Goal: Information Seeking & Learning: Learn about a topic

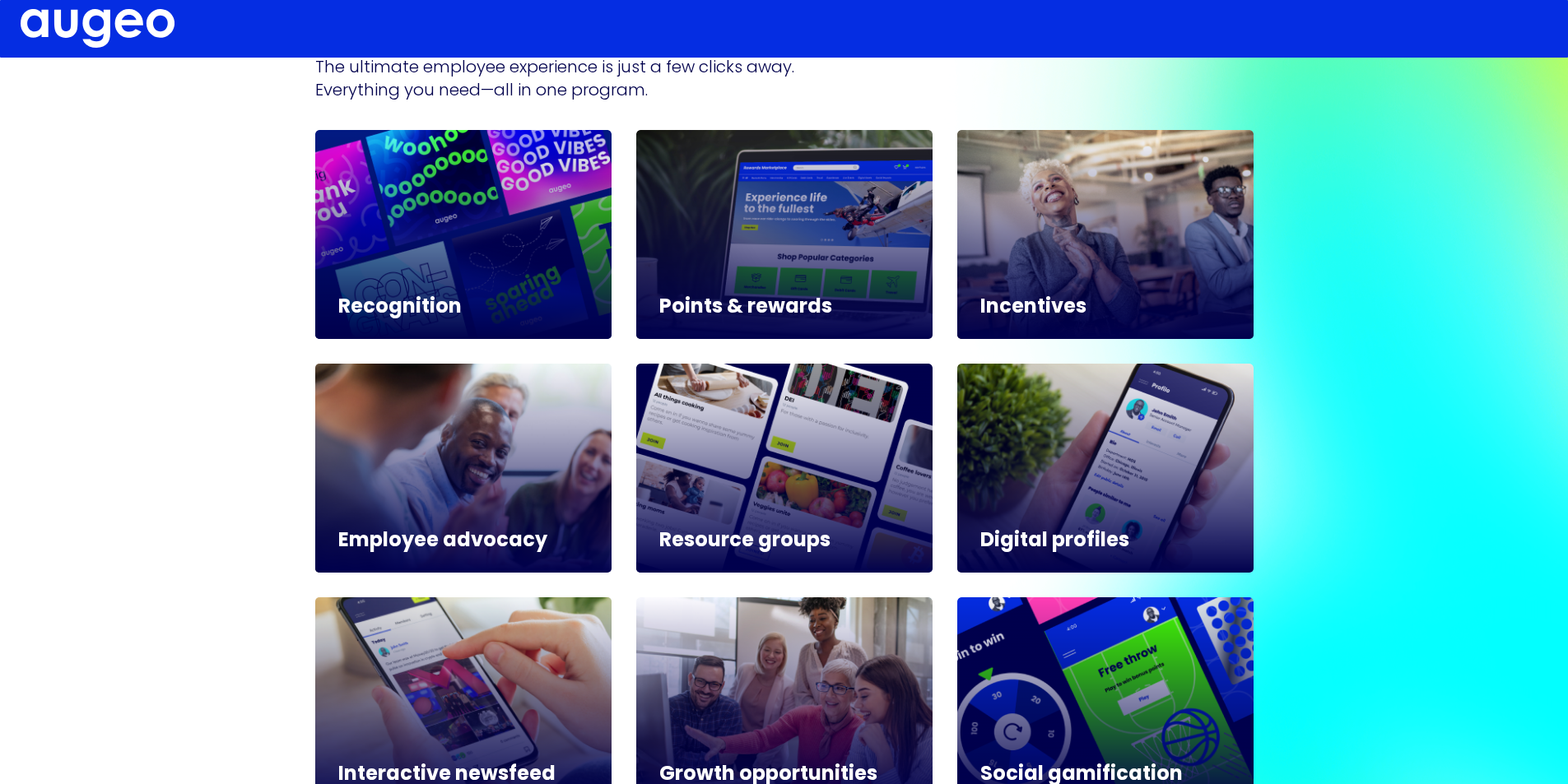
scroll to position [823, 0]
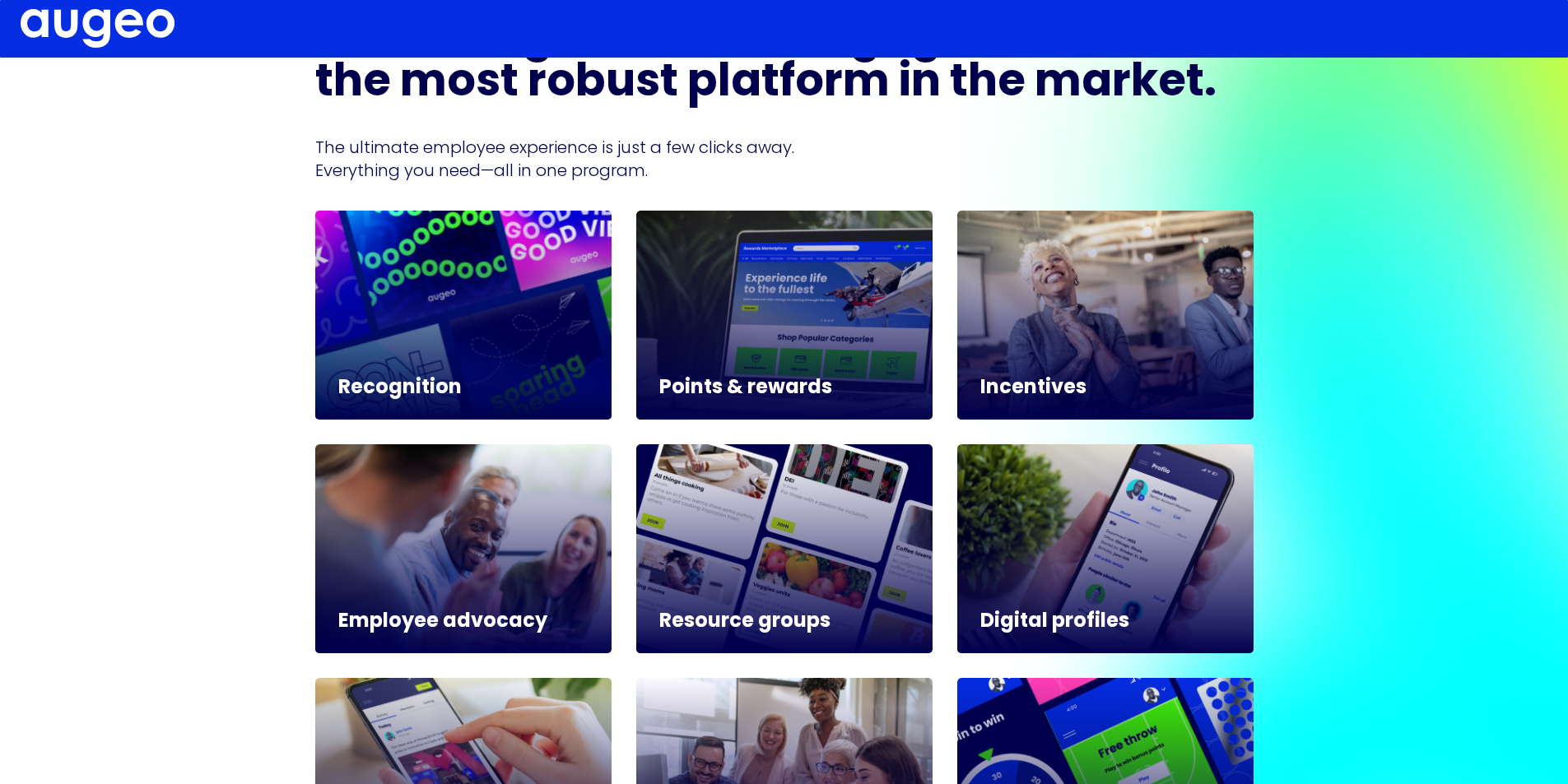
click at [506, 285] on div at bounding box center [463, 315] width 297 height 209
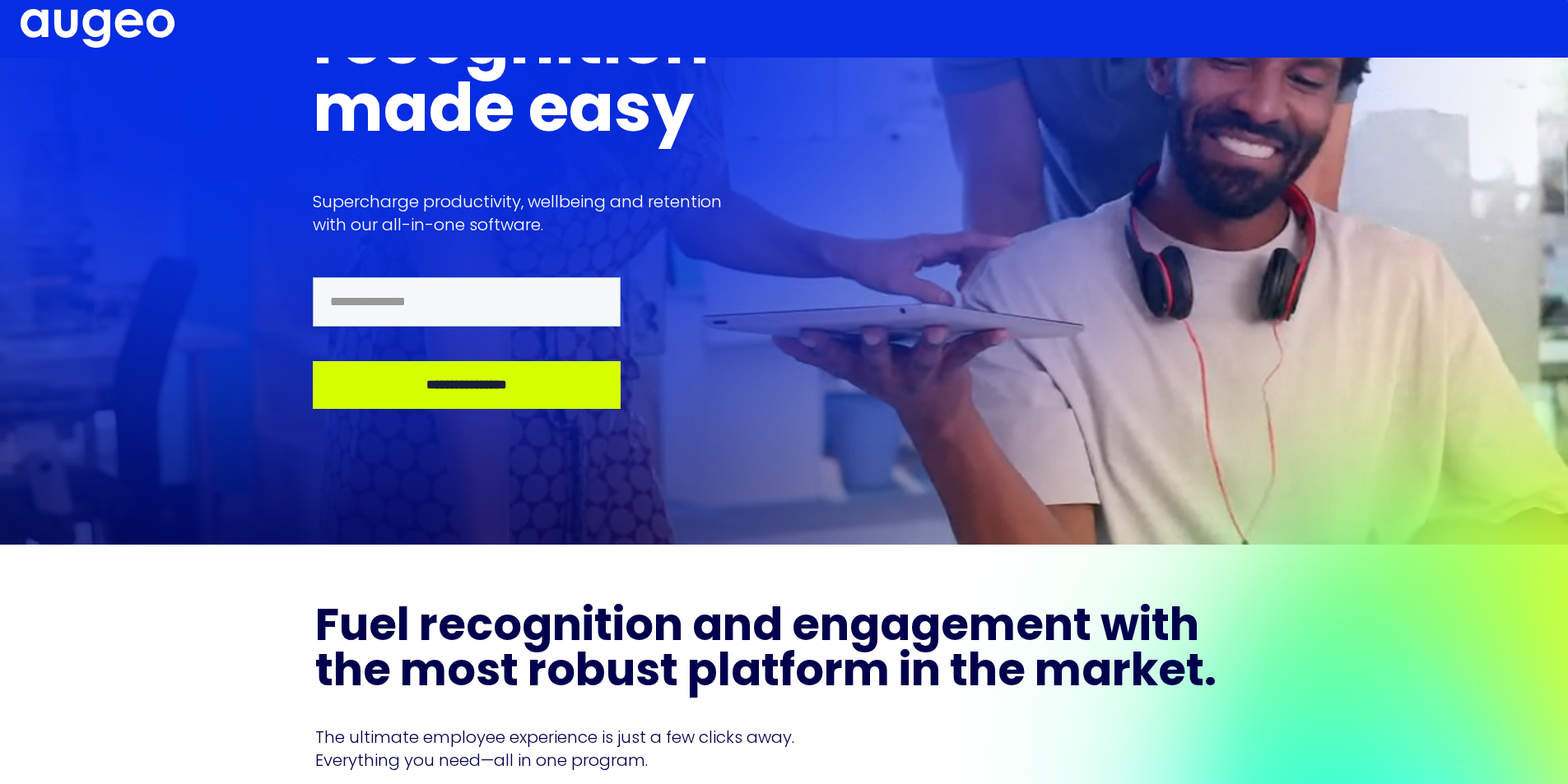
scroll to position [178, 0]
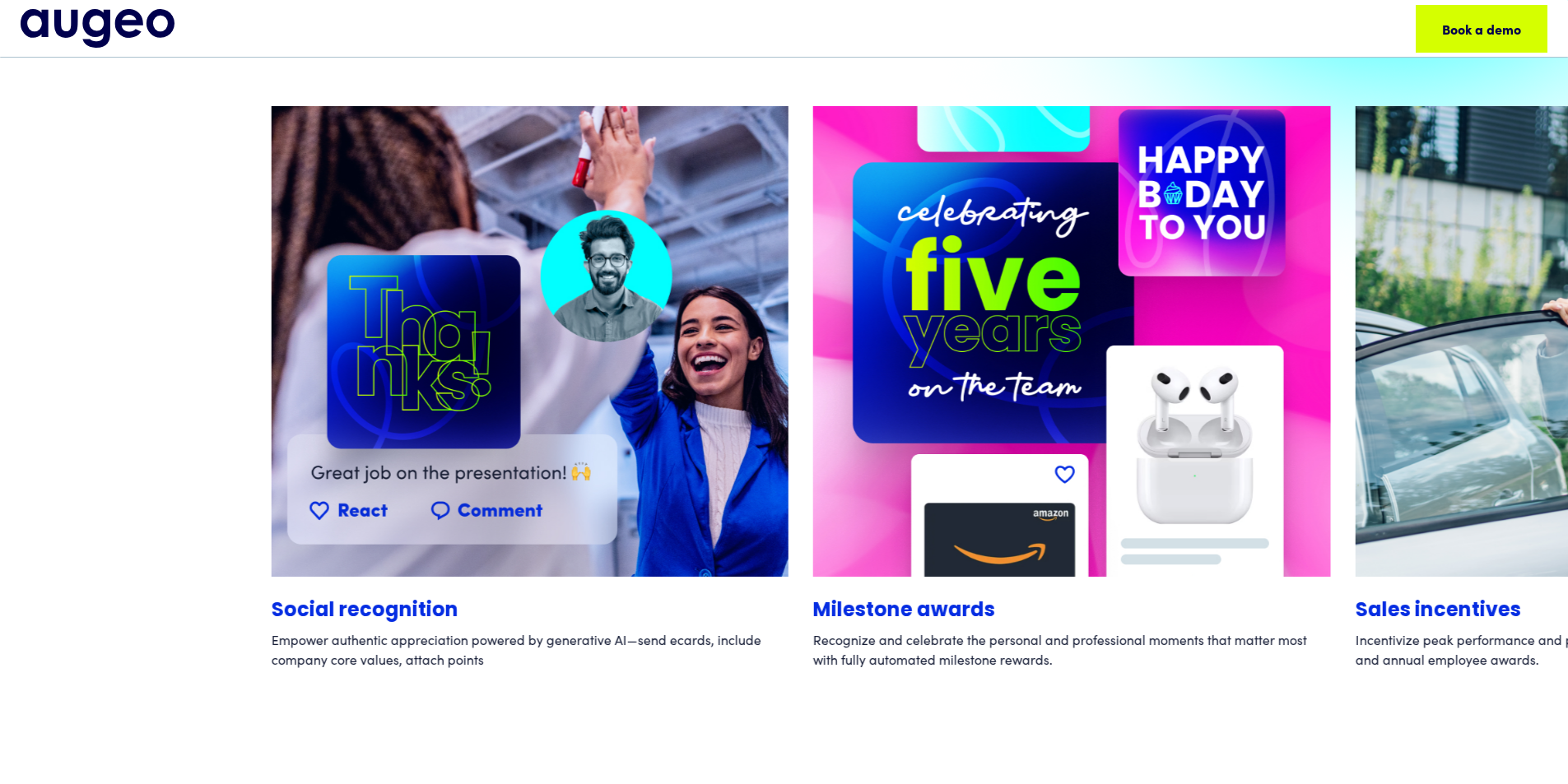
scroll to position [1145, 0]
